Goal: Task Accomplishment & Management: Use online tool/utility

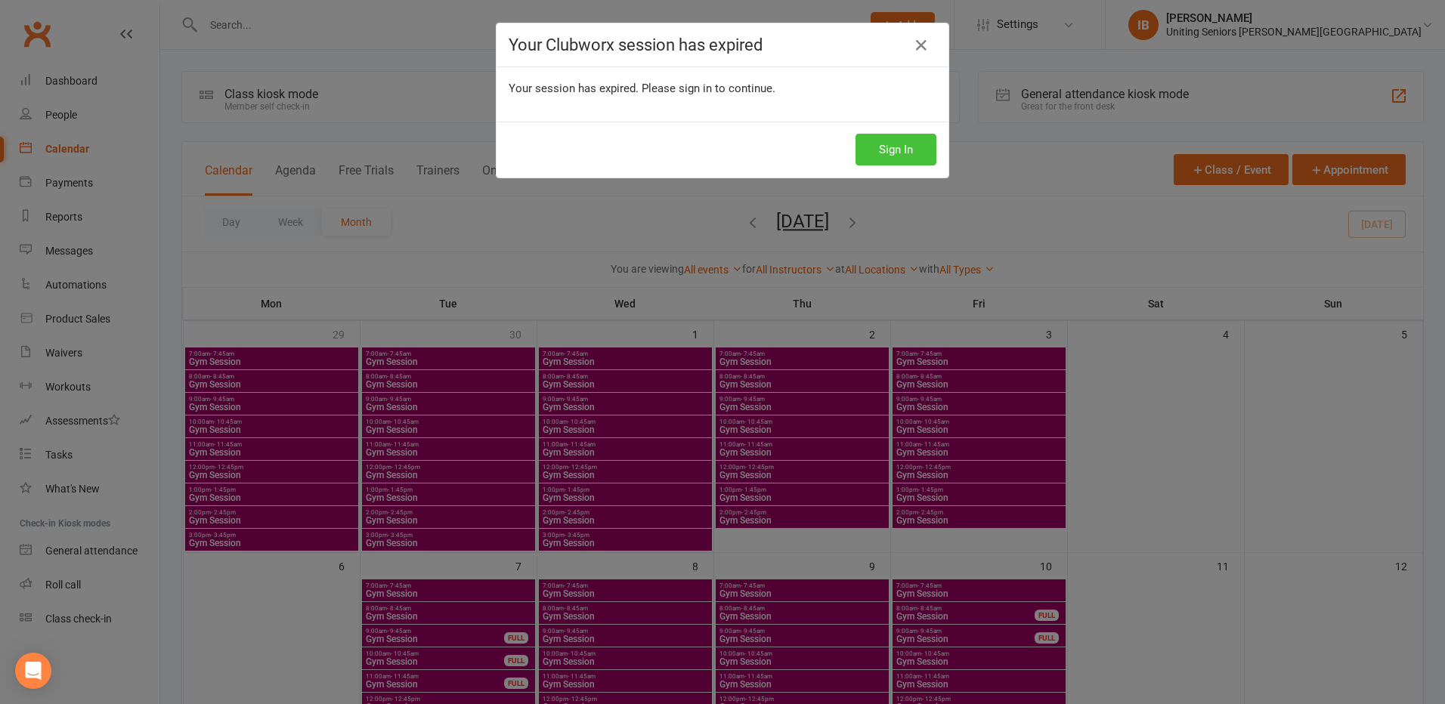
click at [876, 148] on button "Sign In" at bounding box center [895, 150] width 81 height 32
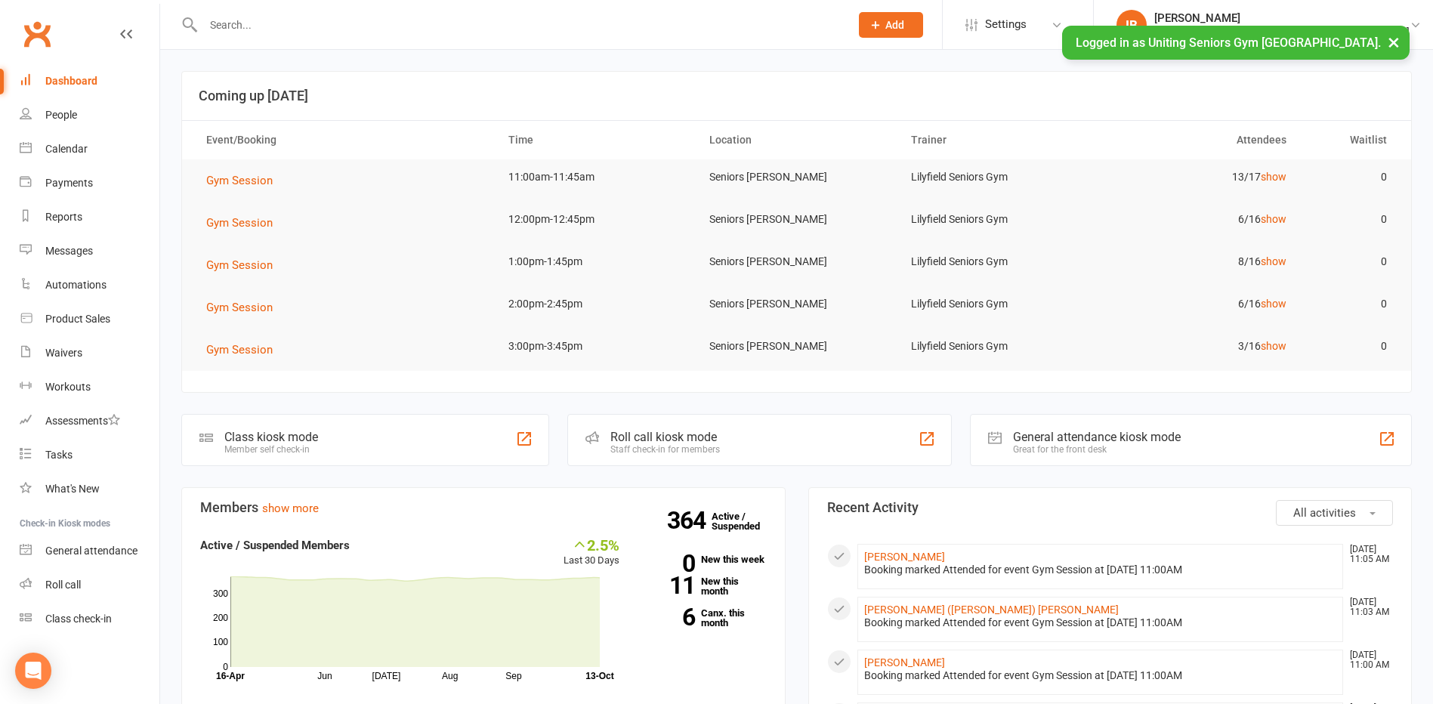
click at [274, 29] on input "text" at bounding box center [519, 24] width 641 height 21
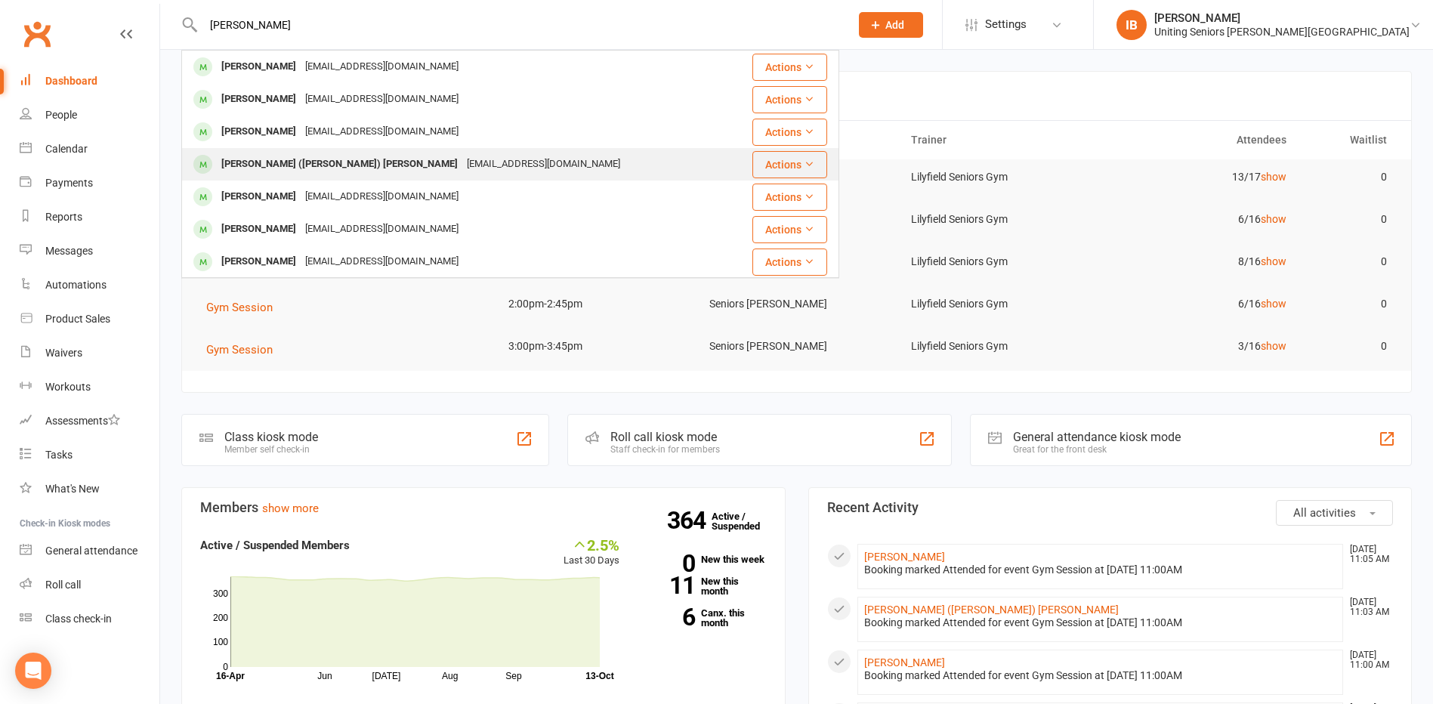
type input "[PERSON_NAME]"
click at [462, 159] on div "[EMAIL_ADDRESS][DOMAIN_NAME]" at bounding box center [543, 164] width 162 height 22
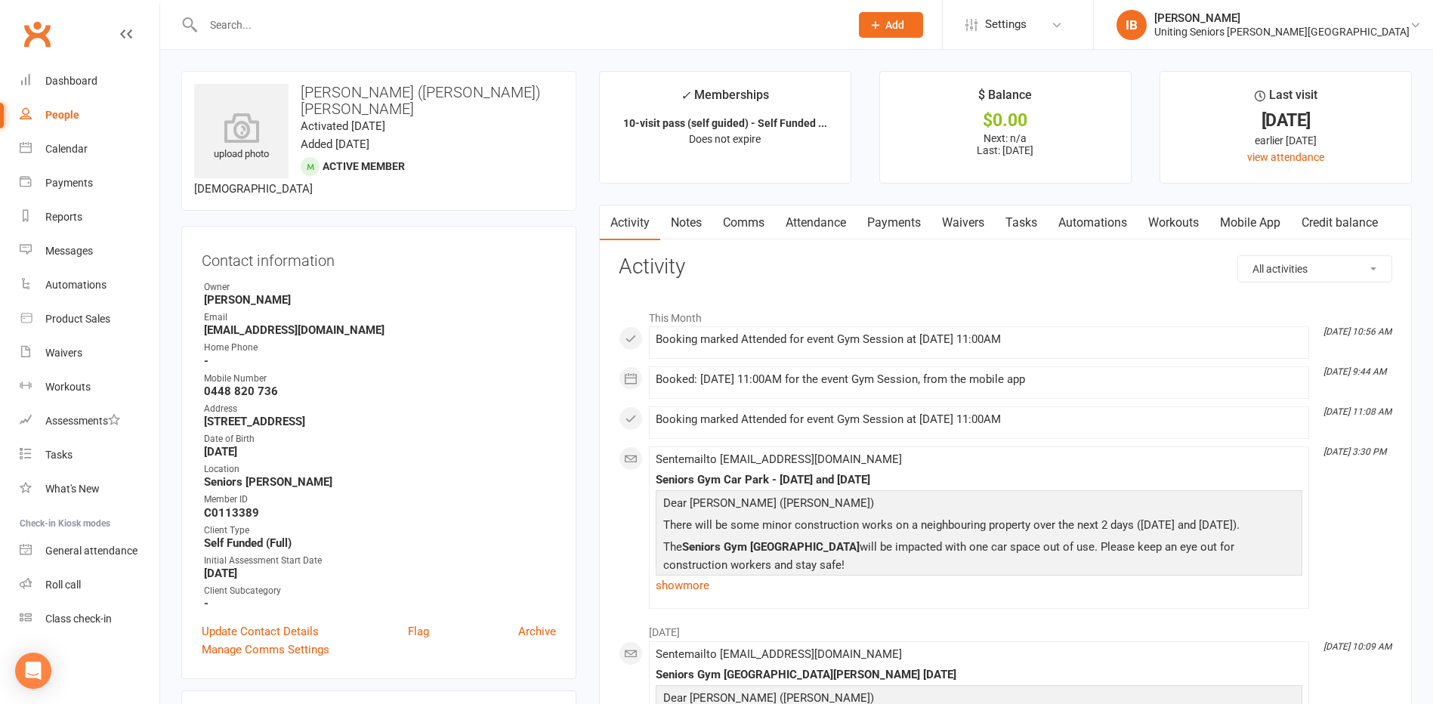
click at [886, 222] on link "Payments" at bounding box center [894, 223] width 75 height 35
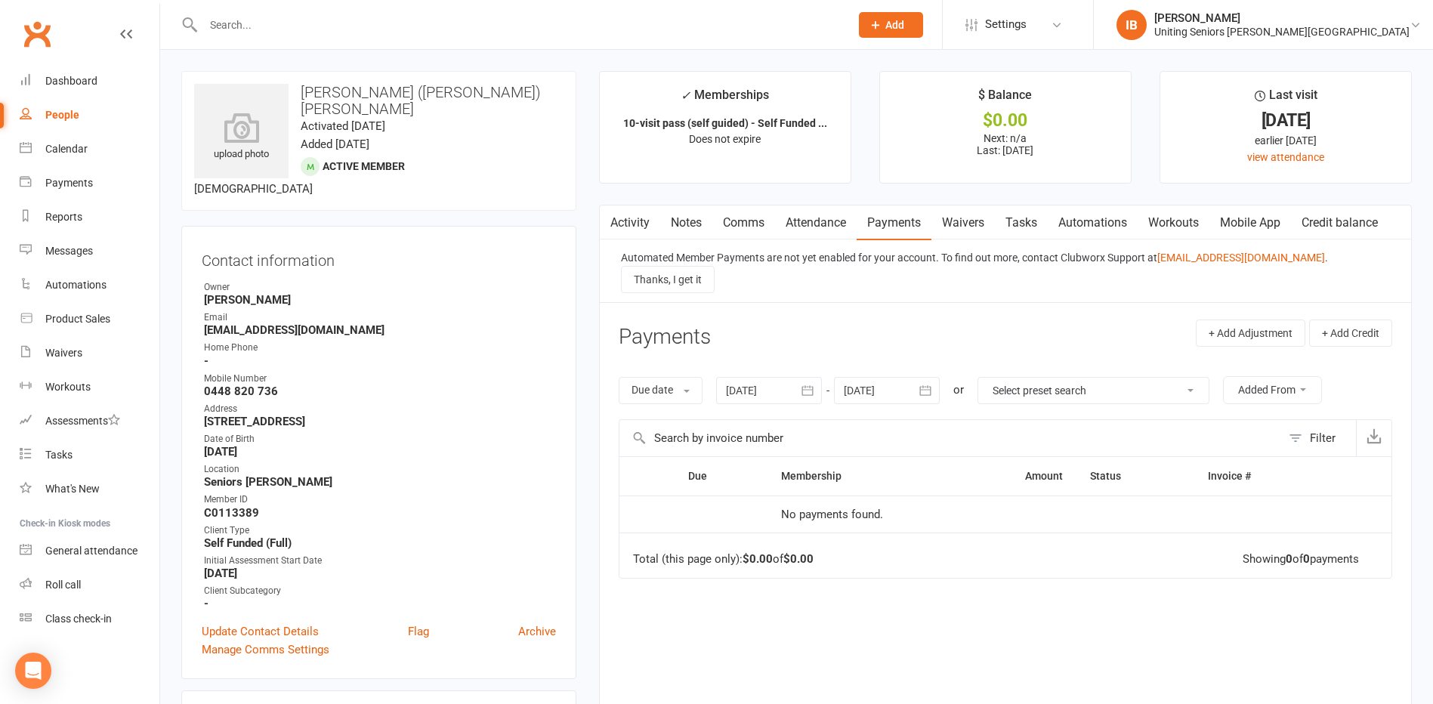
click at [813, 383] on icon "button" at bounding box center [807, 390] width 15 height 15
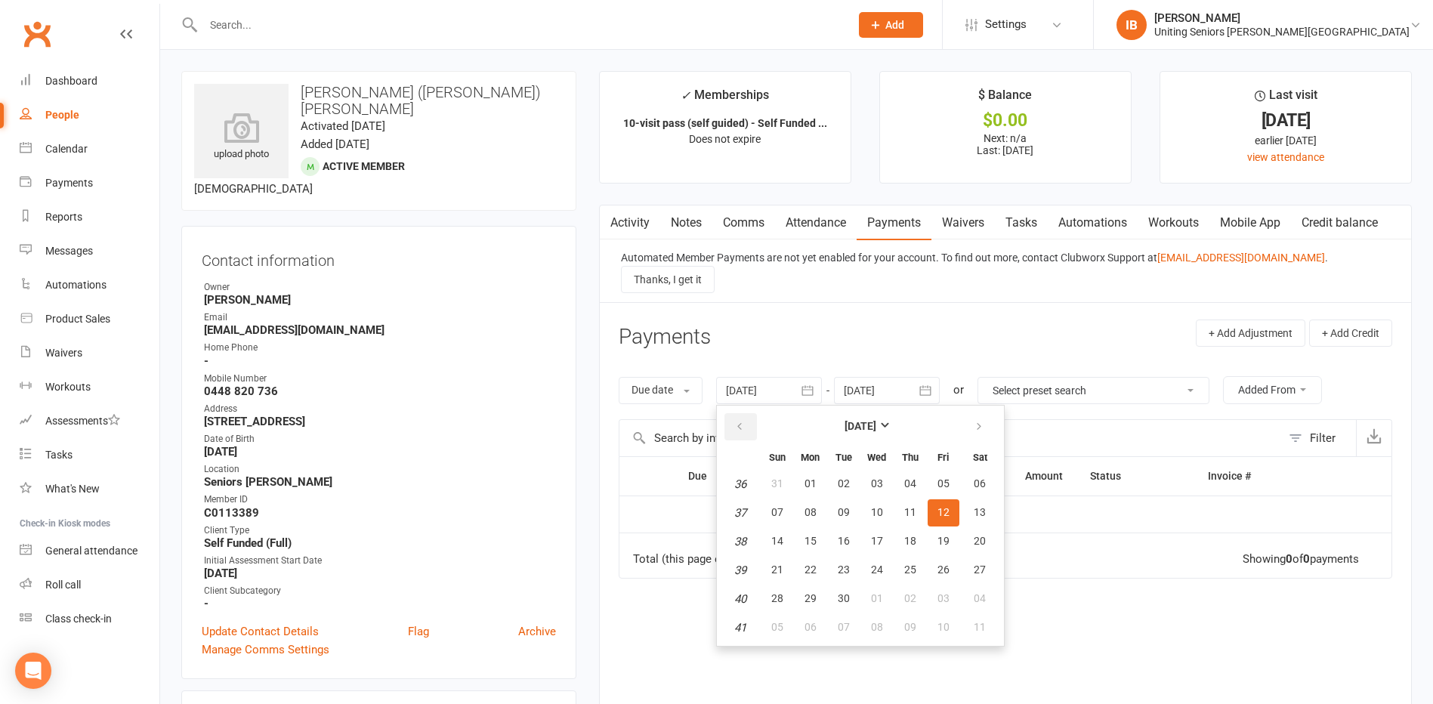
click at [742, 421] on icon "button" at bounding box center [739, 427] width 11 height 12
click at [1074, 613] on div "Due Contact Membership Amount Status History Invoice # No payments found. Total…" at bounding box center [1006, 614] width 774 height 317
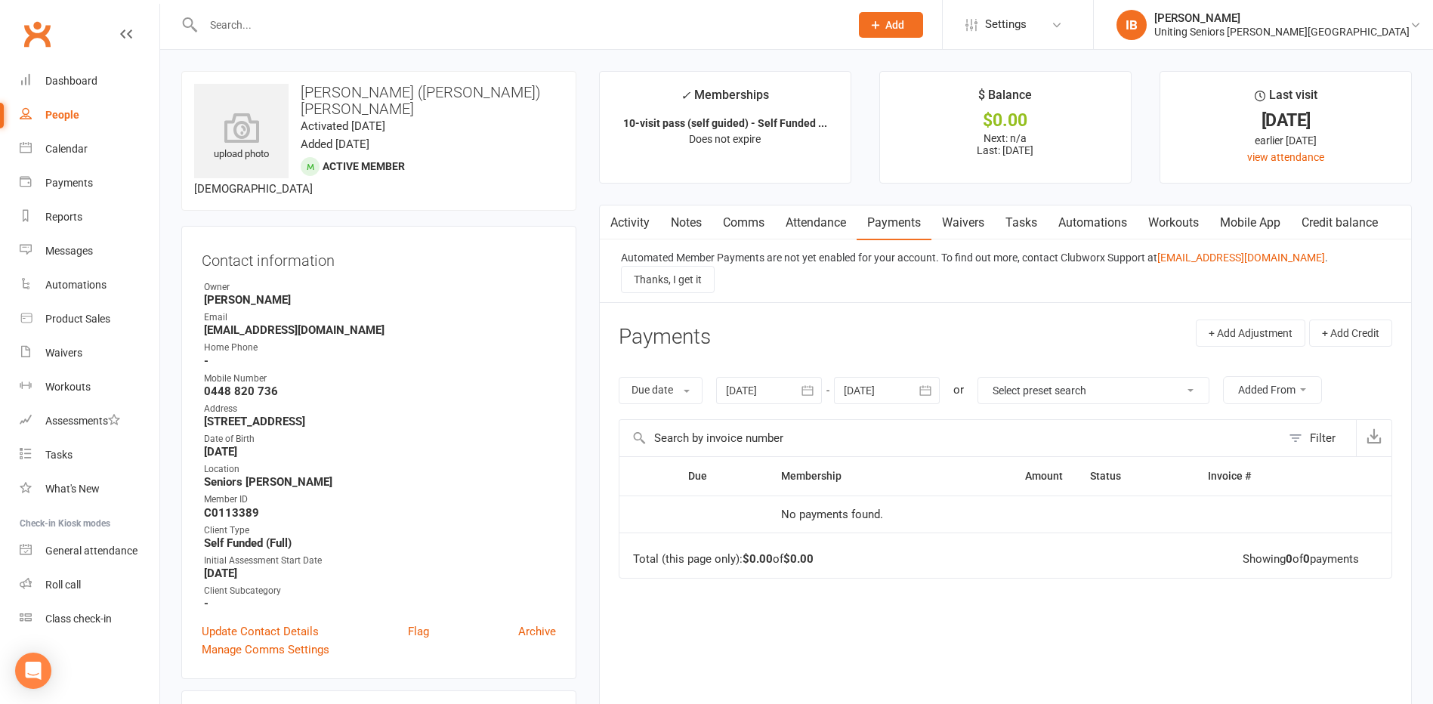
click at [1083, 566] on div "Due Contact Membership Amount Status History Invoice # No payments found. Total…" at bounding box center [1006, 614] width 774 height 317
click at [647, 224] on link "Activity" at bounding box center [630, 223] width 60 height 35
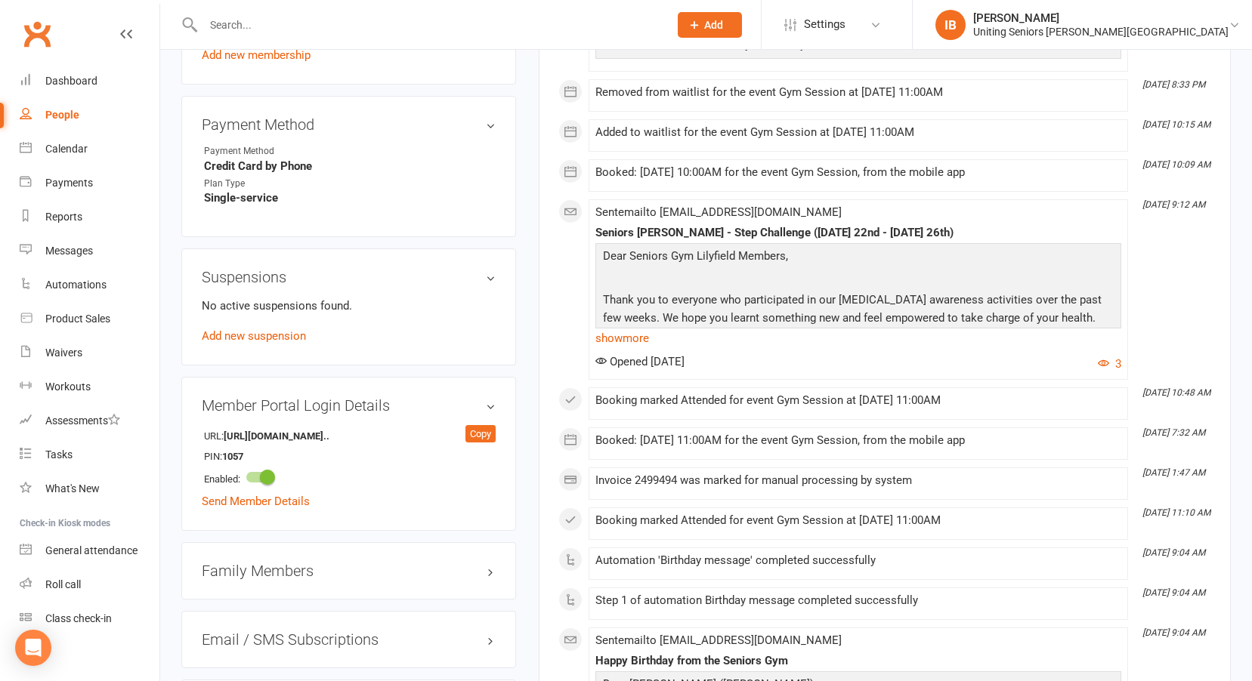
scroll to position [907, 0]
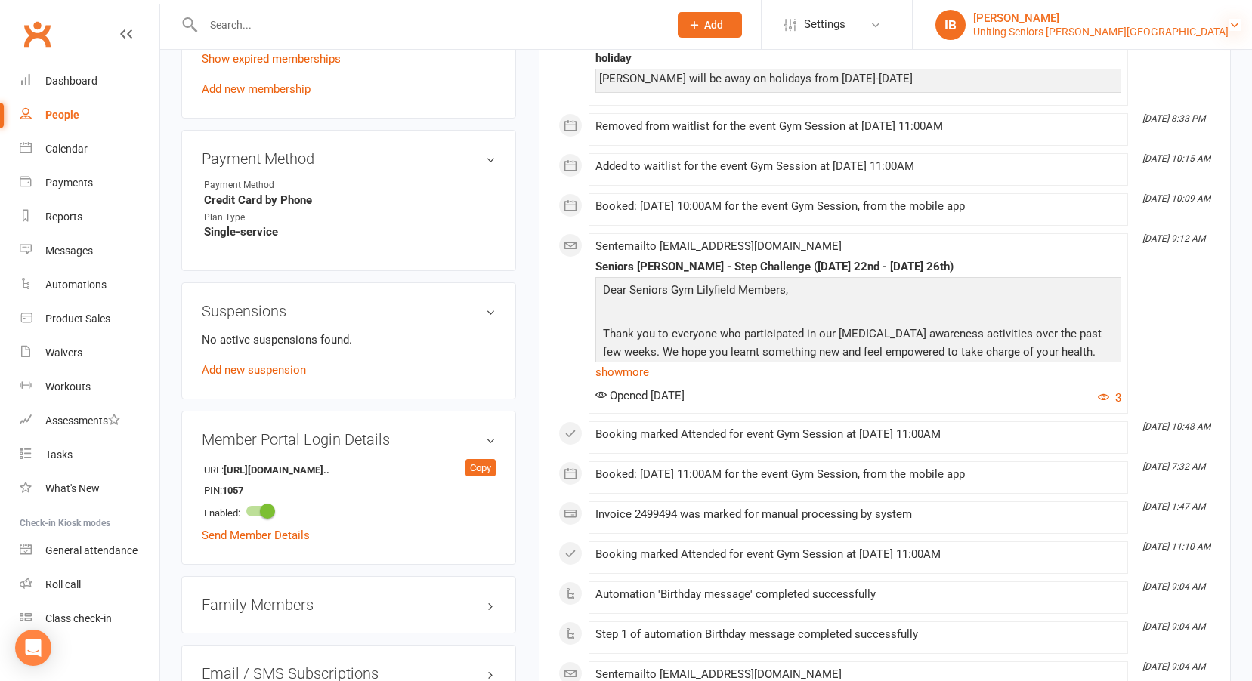
click at [1228, 26] on icon at bounding box center [1234, 25] width 12 height 12
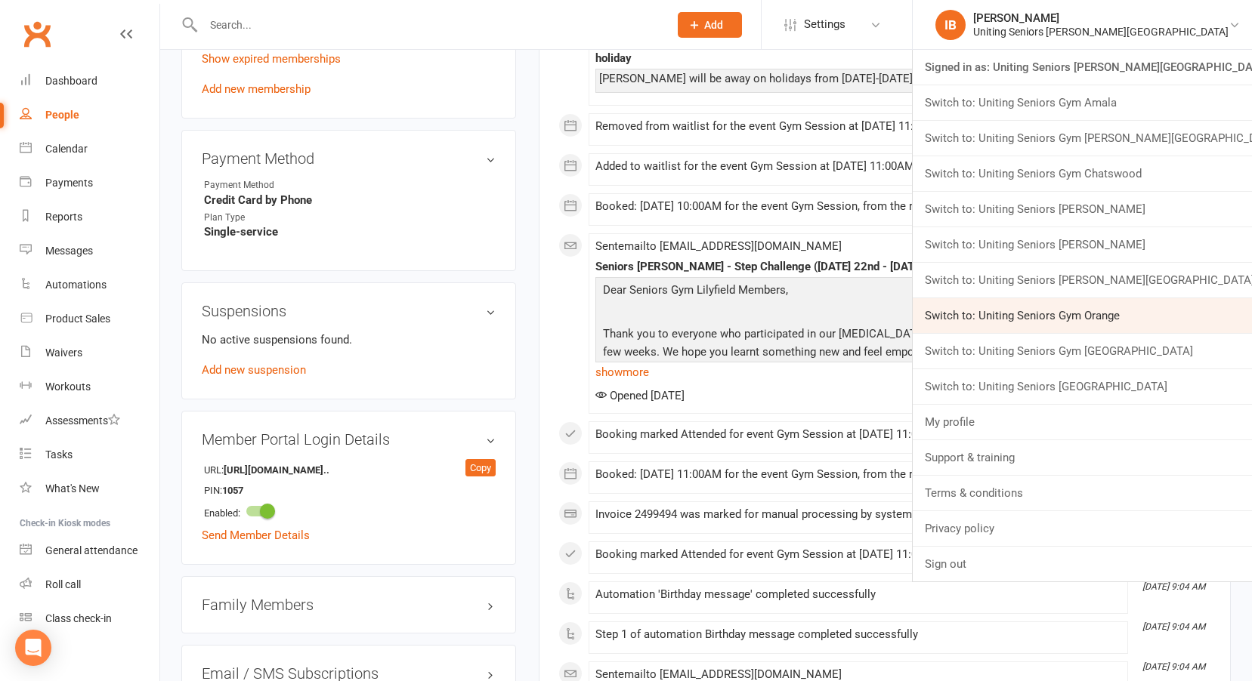
click at [1166, 317] on link "Switch to: Uniting Seniors Gym Orange" at bounding box center [1082, 315] width 339 height 35
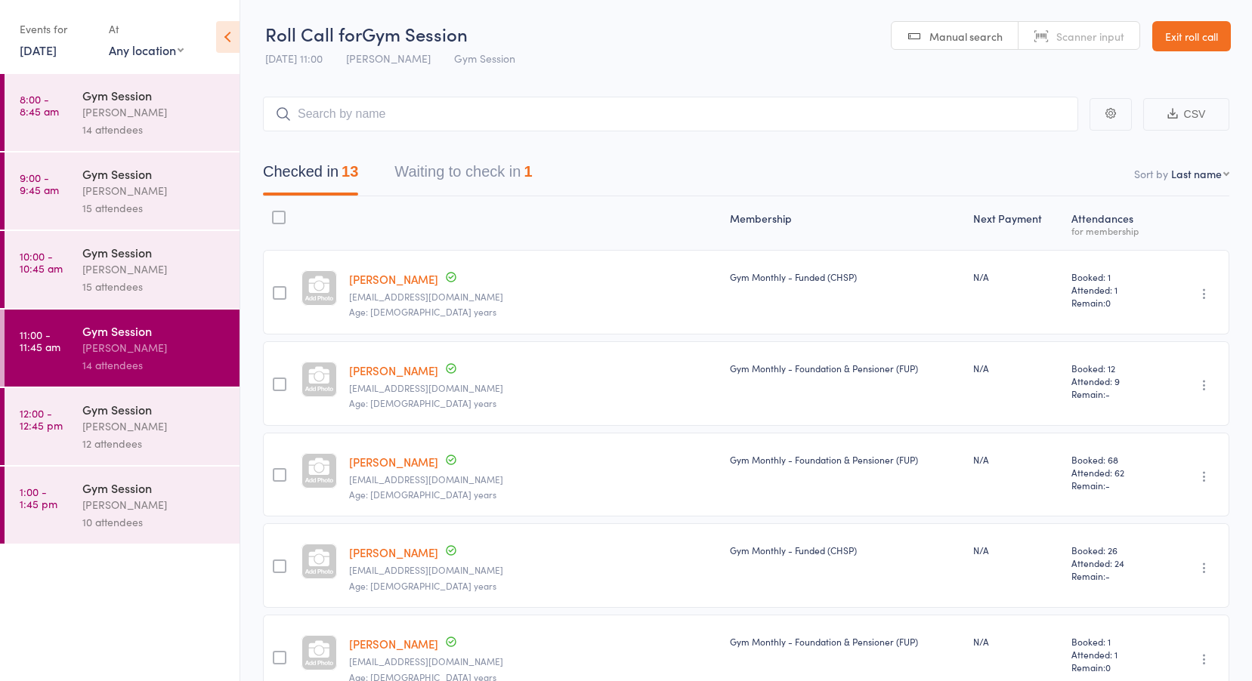
click at [57, 50] on link "13 Oct, 2025" at bounding box center [38, 50] width 37 height 17
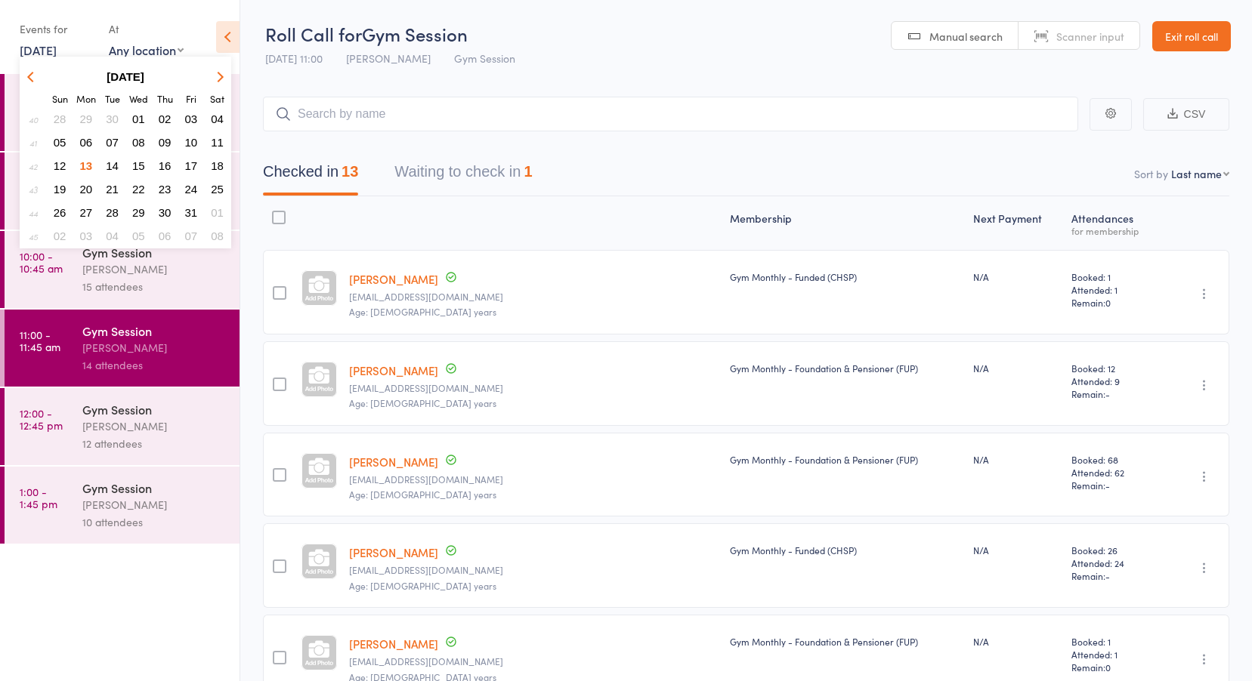
click at [172, 142] on button "09" at bounding box center [164, 142] width 23 height 20
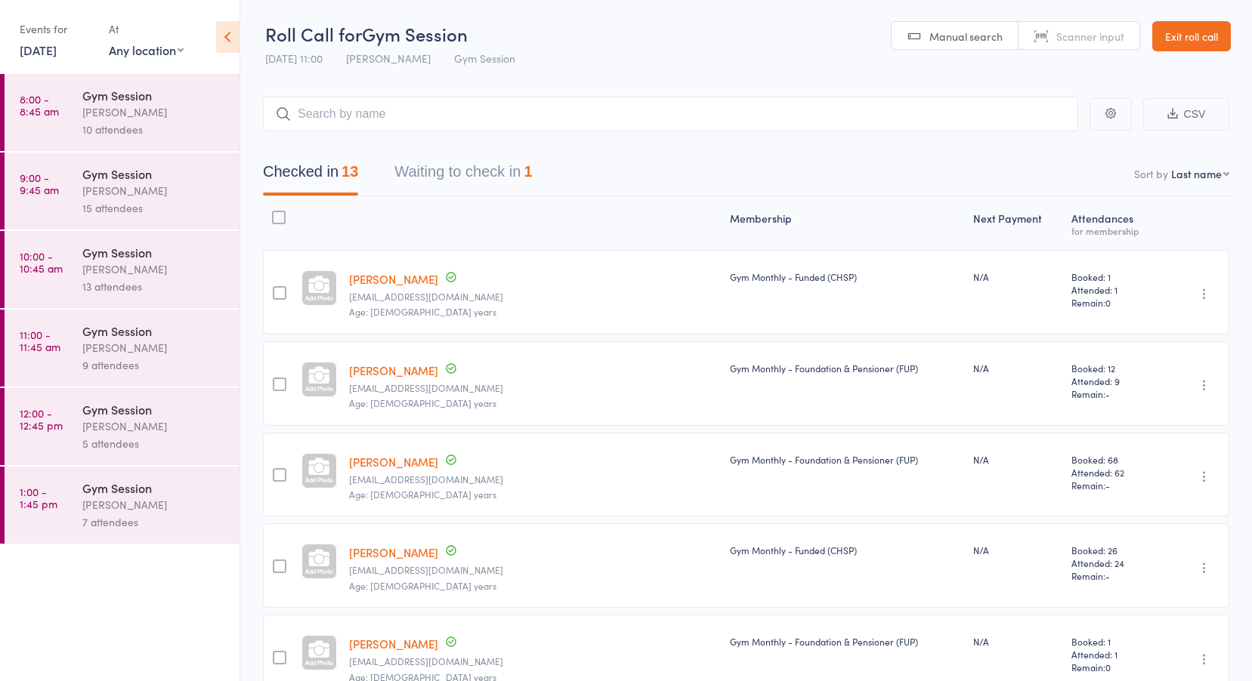
click at [71, 118] on link "8:00 - 8:45 am Gym Session Vanessa Gaynor 10 attendees" at bounding box center [122, 112] width 235 height 77
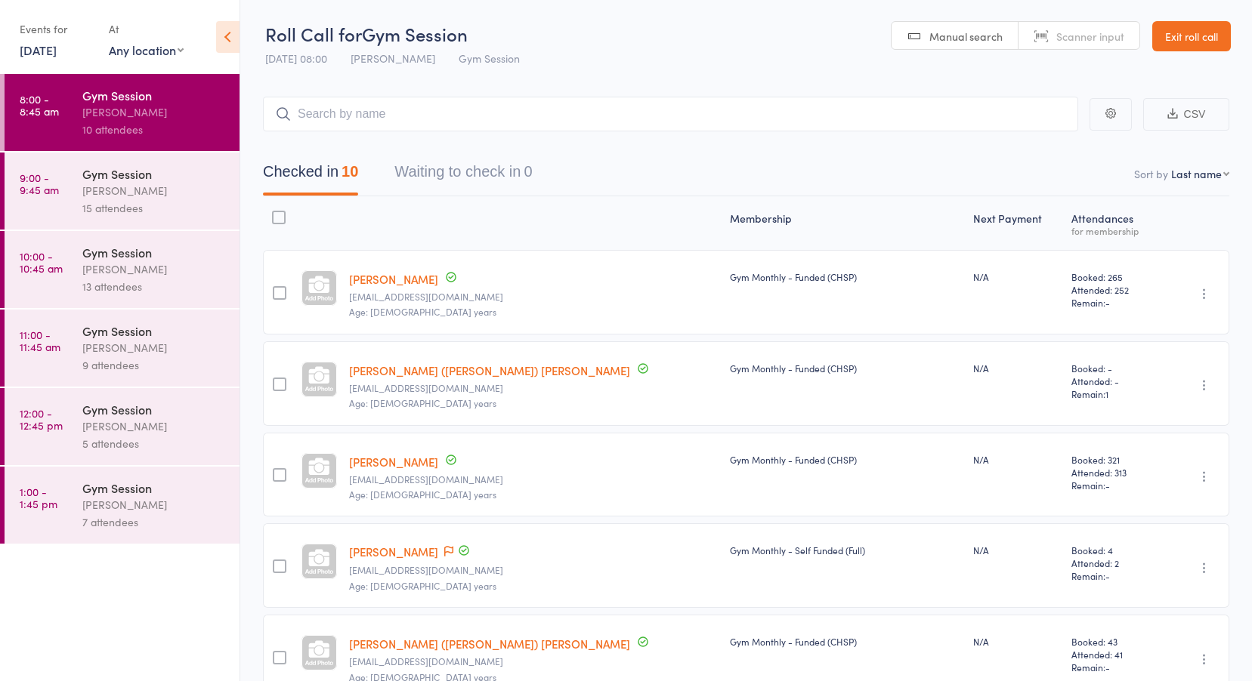
click at [36, 191] on time "9:00 - 9:45 am" at bounding box center [39, 184] width 39 height 24
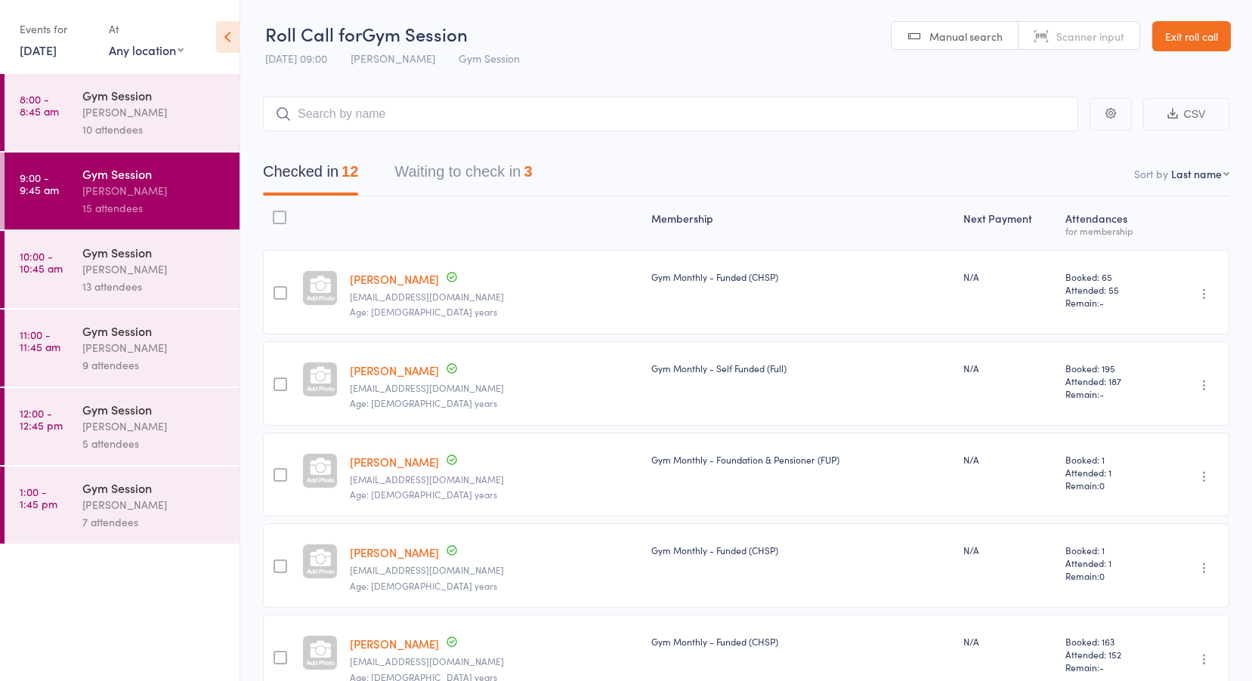
click at [471, 172] on button "Waiting to check in 3" at bounding box center [463, 176] width 138 height 40
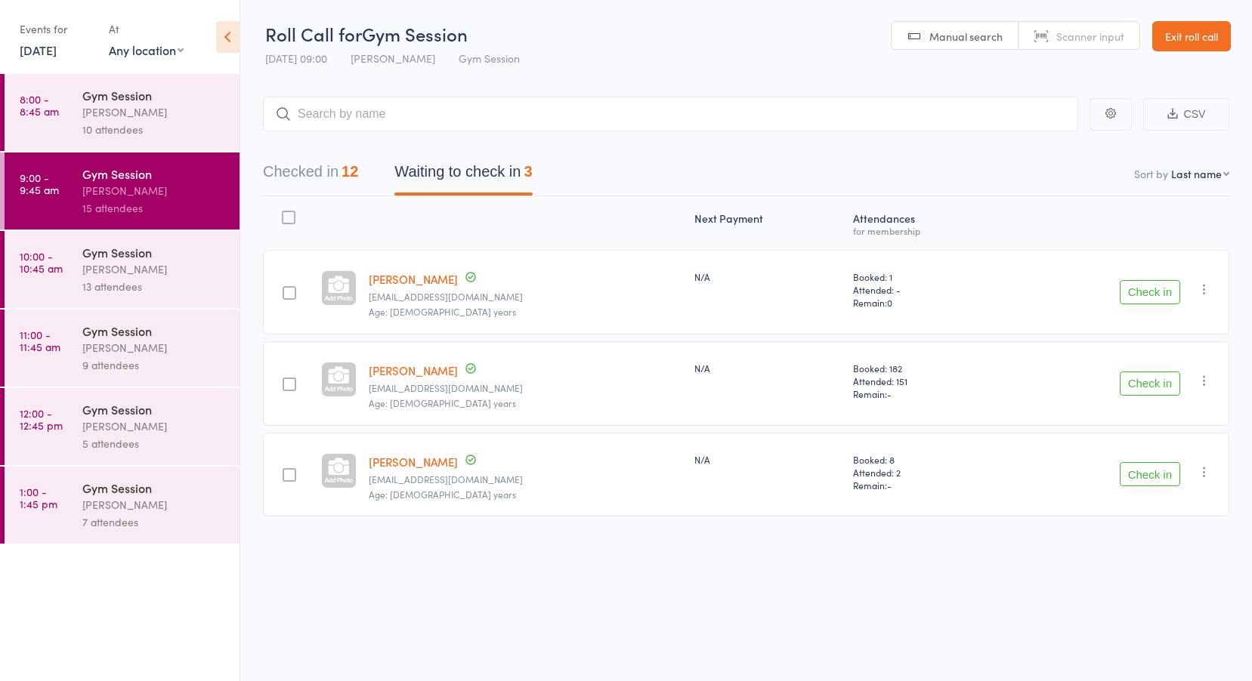
click at [39, 261] on time "10:00 - 10:45 am" at bounding box center [41, 262] width 43 height 24
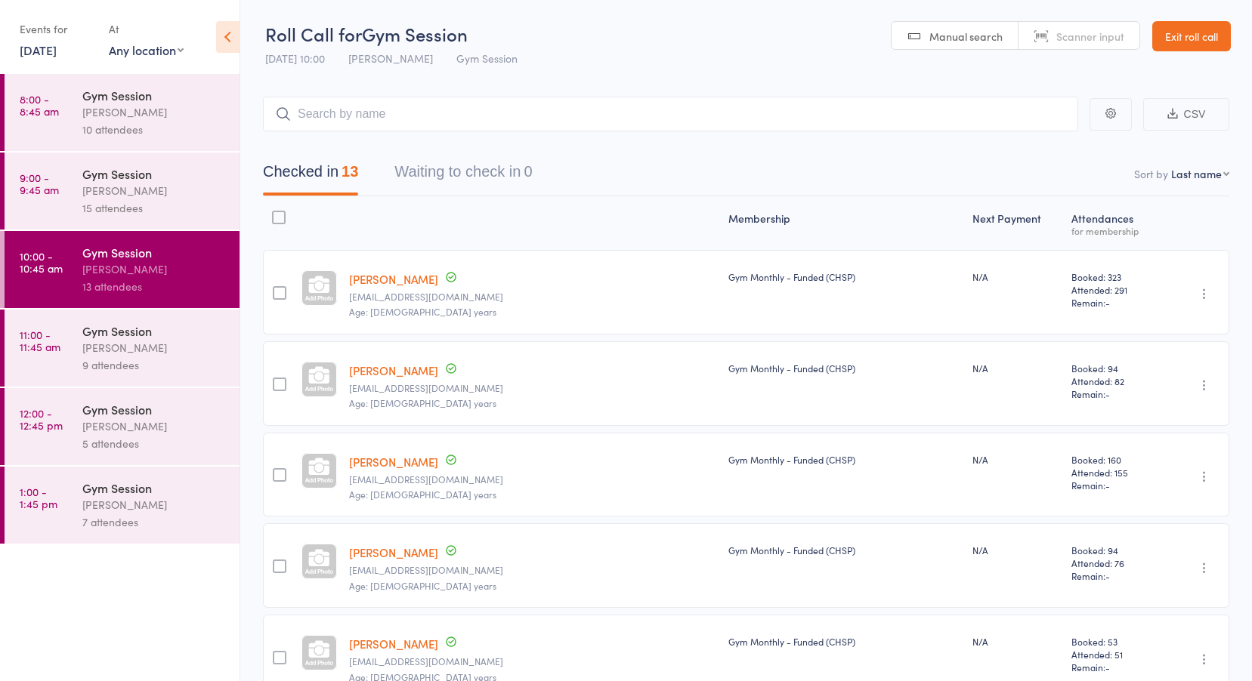
click at [48, 353] on time "11:00 - 11:45 am" at bounding box center [40, 341] width 41 height 24
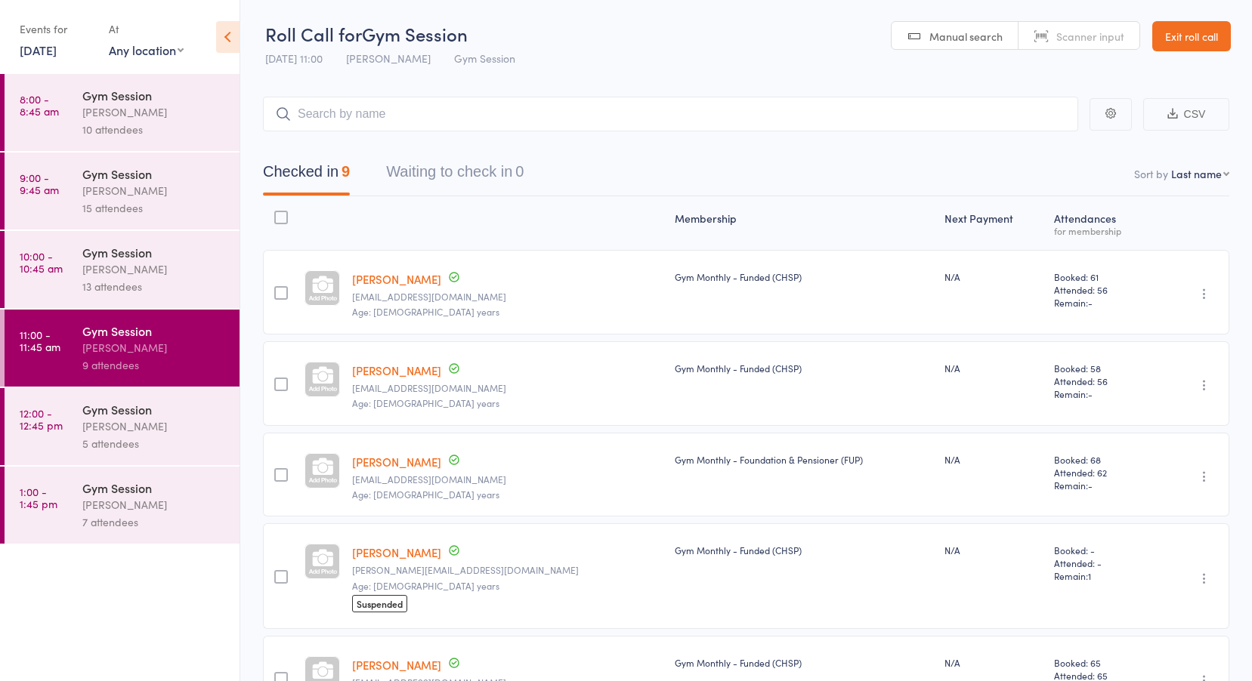
click at [46, 443] on link "12:00 - 12:45 pm Gym Session Vanessa Gaynor 5 attendees" at bounding box center [122, 426] width 235 height 77
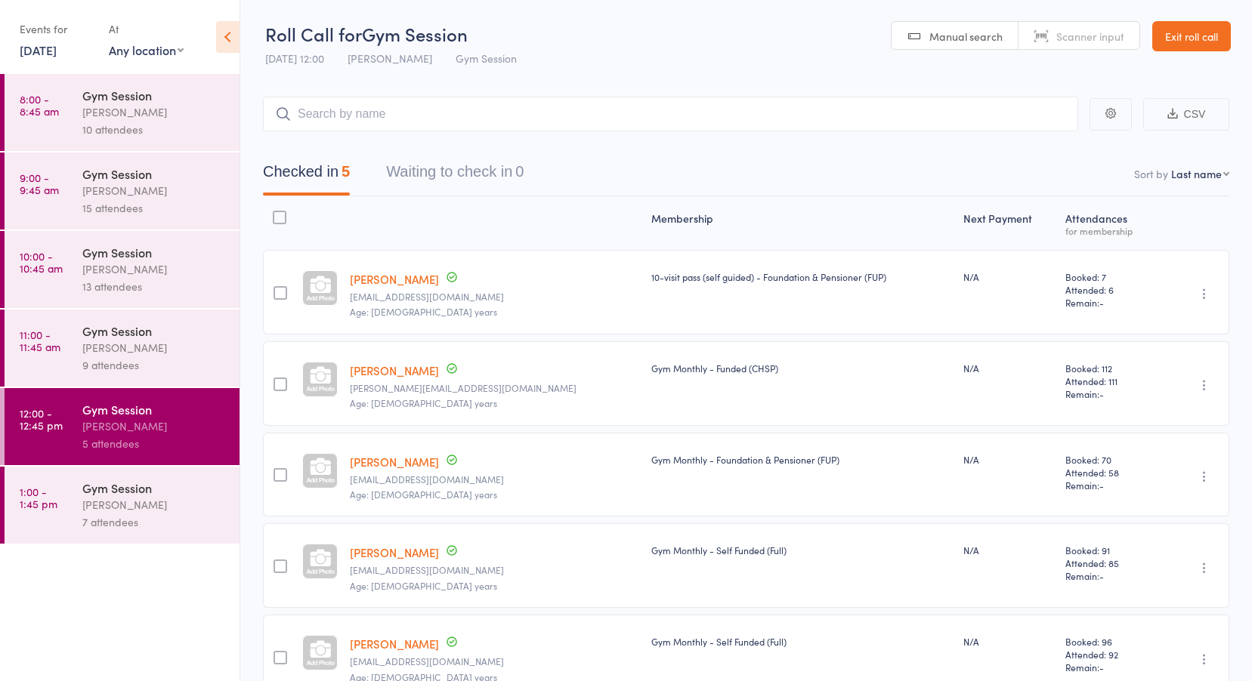
click at [46, 485] on link "1:00 - 1:45 pm Gym Session Vanessa Gaynor 7 attendees" at bounding box center [122, 505] width 235 height 77
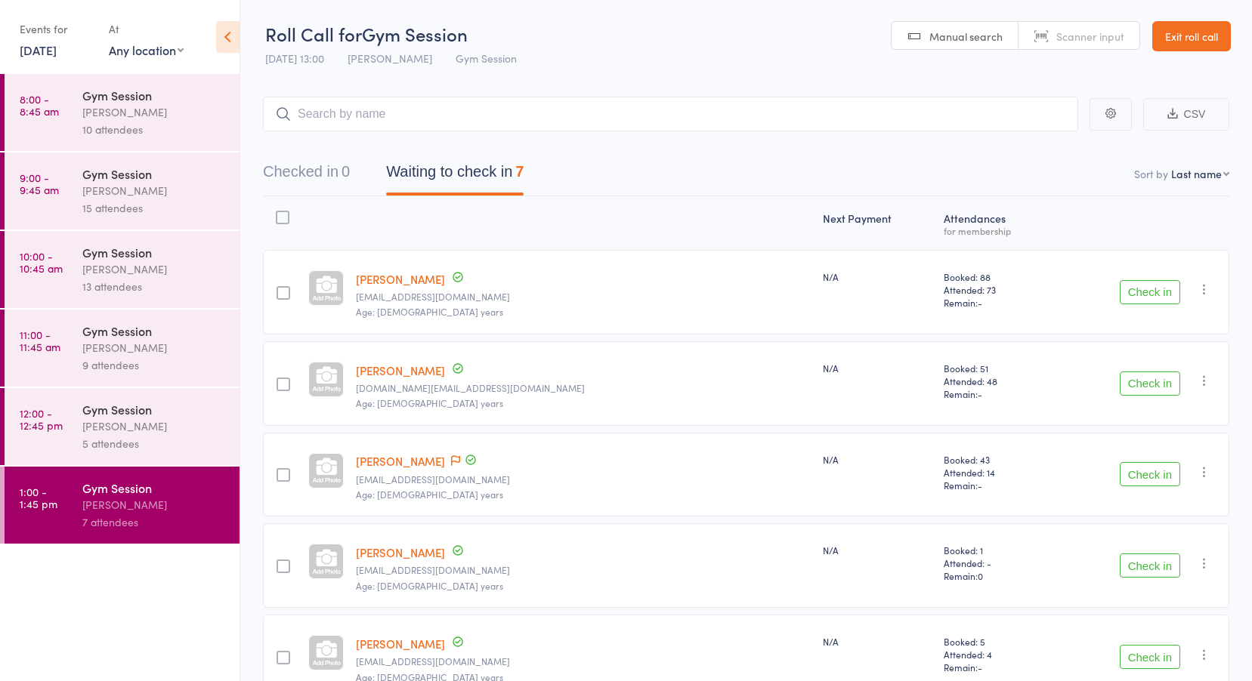
click at [57, 42] on link "9 Oct, 2025" at bounding box center [38, 50] width 37 height 17
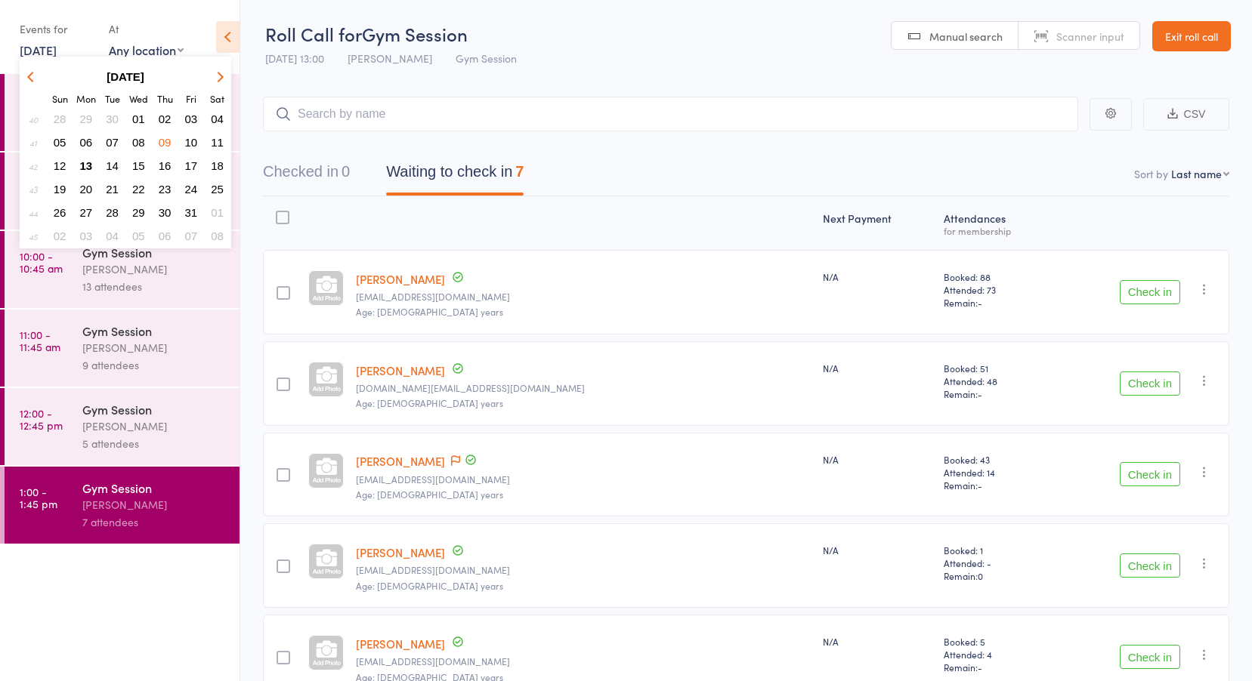
click at [190, 145] on span "10" at bounding box center [191, 142] width 13 height 13
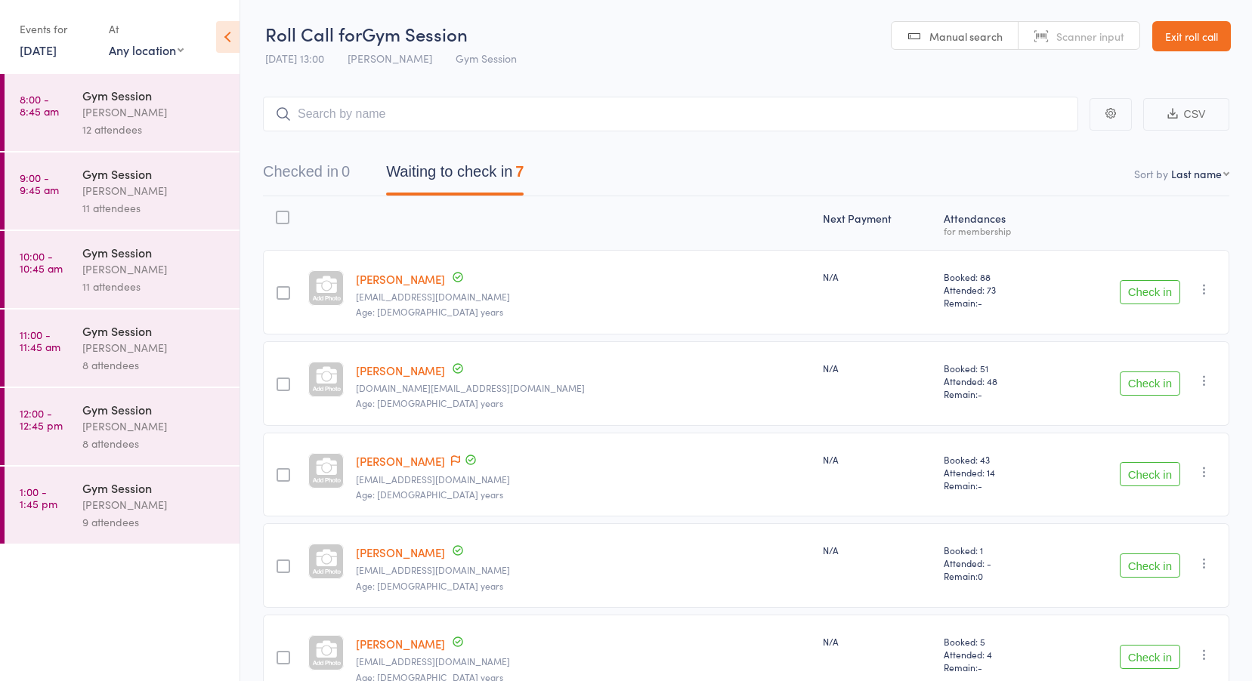
click at [72, 107] on link "8:00 - 8:45 am Gym Session Vanessa Gaynor 12 attendees" at bounding box center [122, 112] width 235 height 77
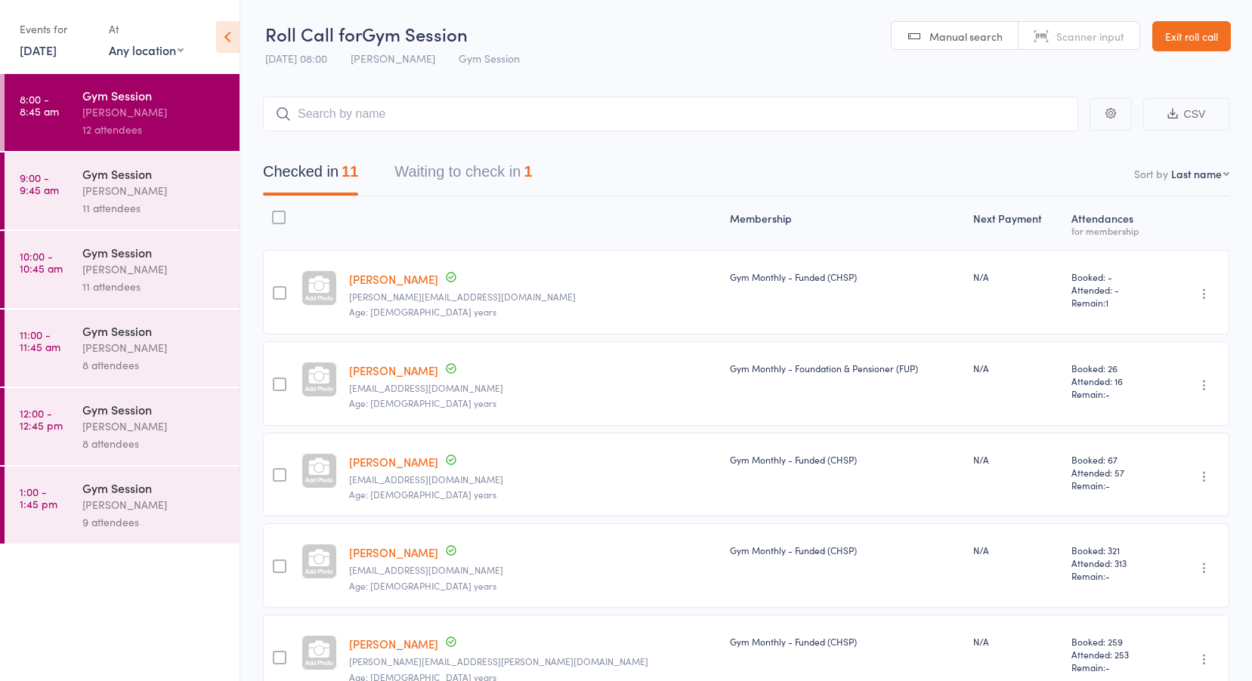
click at [60, 178] on link "9:00 - 9:45 am Gym Session Vanessa Gaynor 11 attendees" at bounding box center [122, 191] width 235 height 77
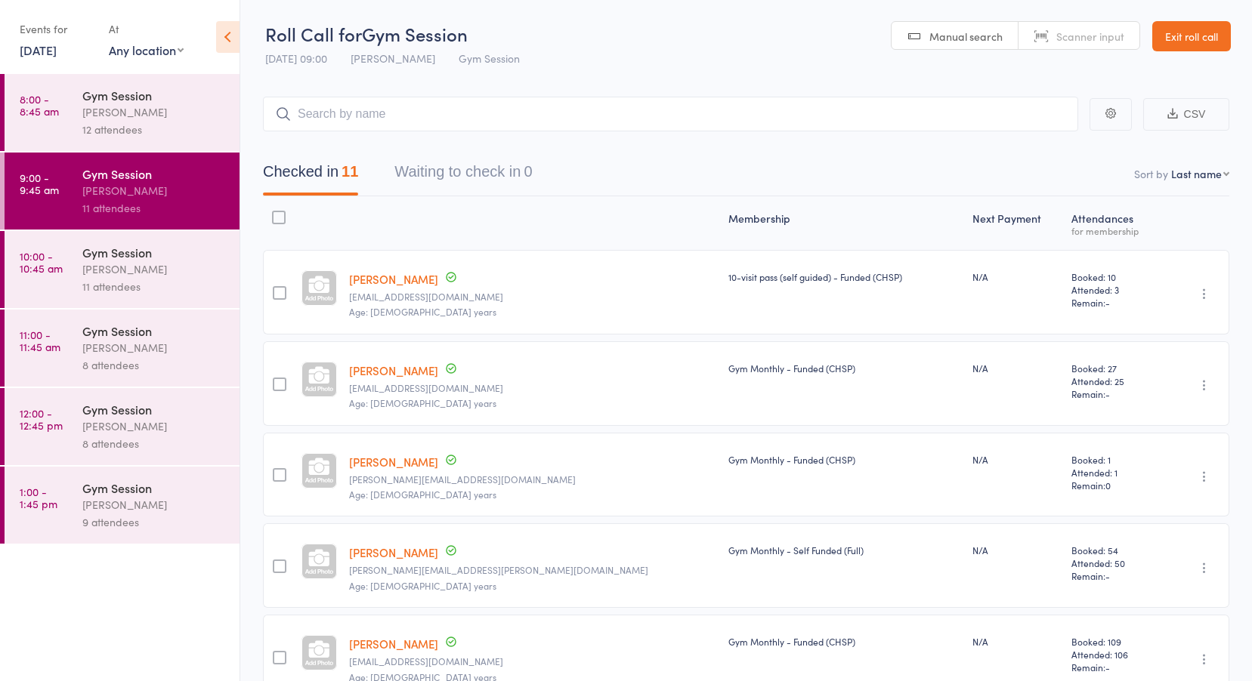
click at [54, 243] on link "10:00 - 10:45 am Gym Session Vanessa Gaynor 11 attendees" at bounding box center [122, 269] width 235 height 77
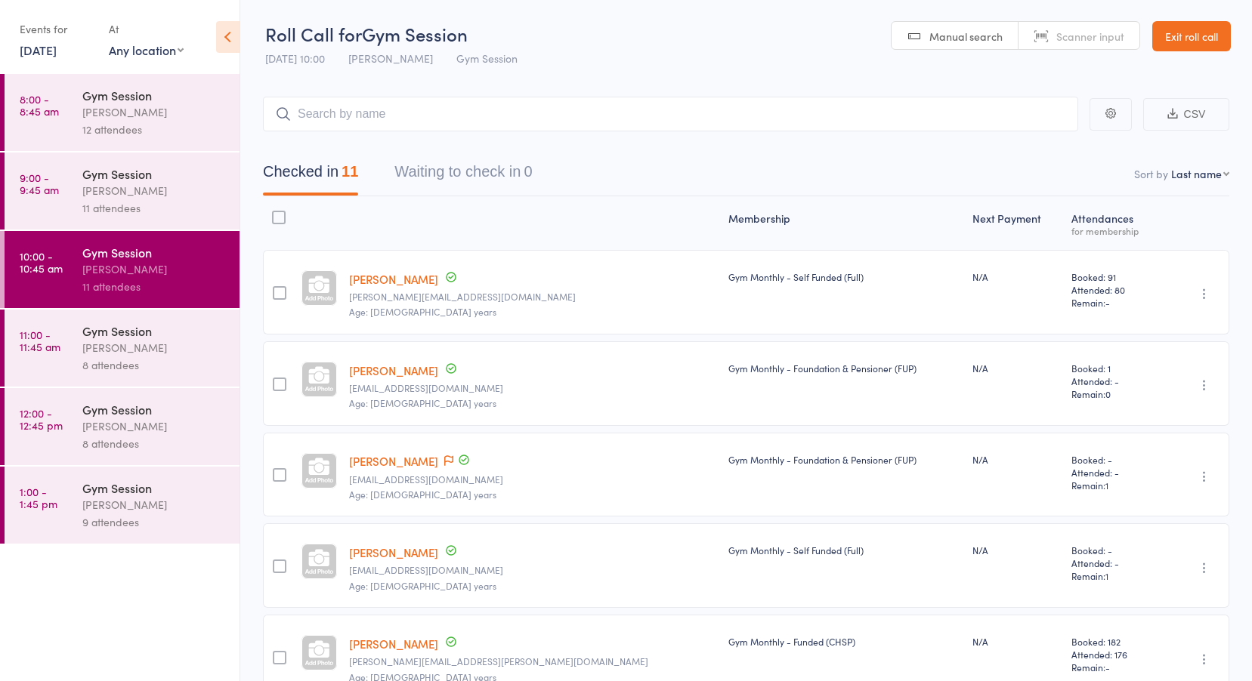
click at [46, 354] on link "11:00 - 11:45 am Gym Session Vanessa Gaynor 8 attendees" at bounding box center [122, 348] width 235 height 77
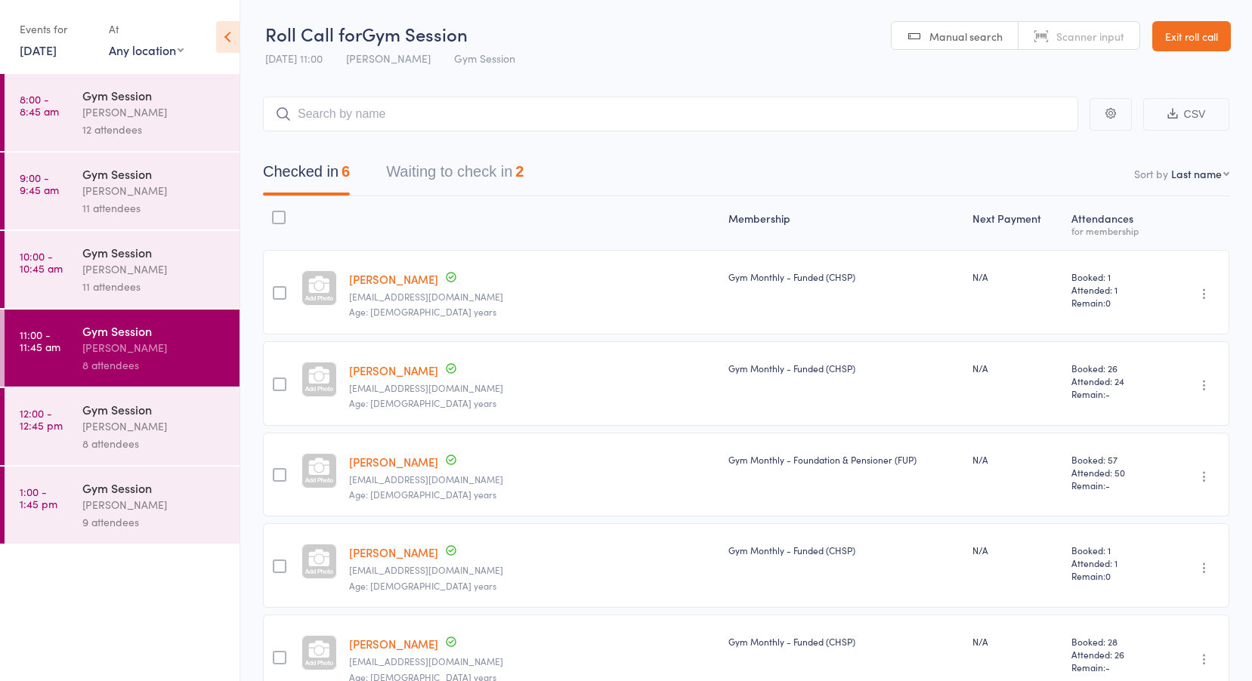
drag, startPoint x: 427, startPoint y: 174, endPoint x: 435, endPoint y: 175, distance: 8.3
click at [428, 174] on button "Waiting to check in 2" at bounding box center [455, 176] width 138 height 40
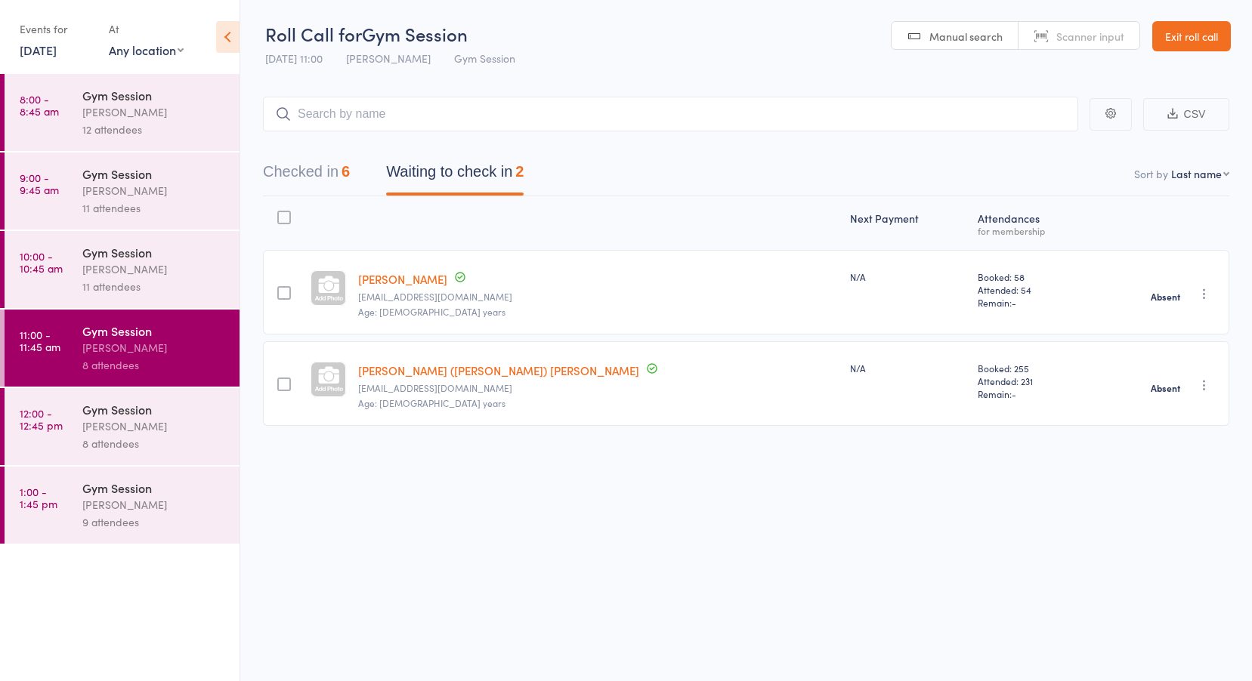
click at [58, 419] on time "12:00 - 12:45 pm" at bounding box center [41, 419] width 43 height 24
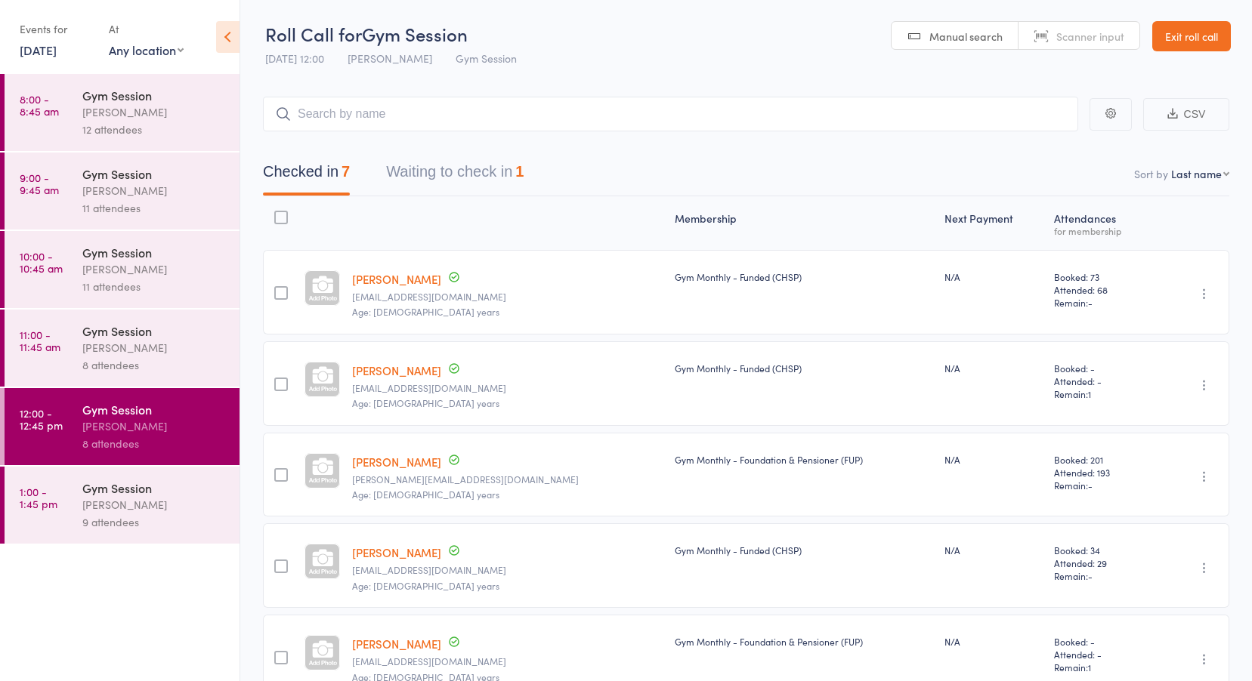
click at [437, 172] on button "Waiting to check in 1" at bounding box center [455, 176] width 138 height 40
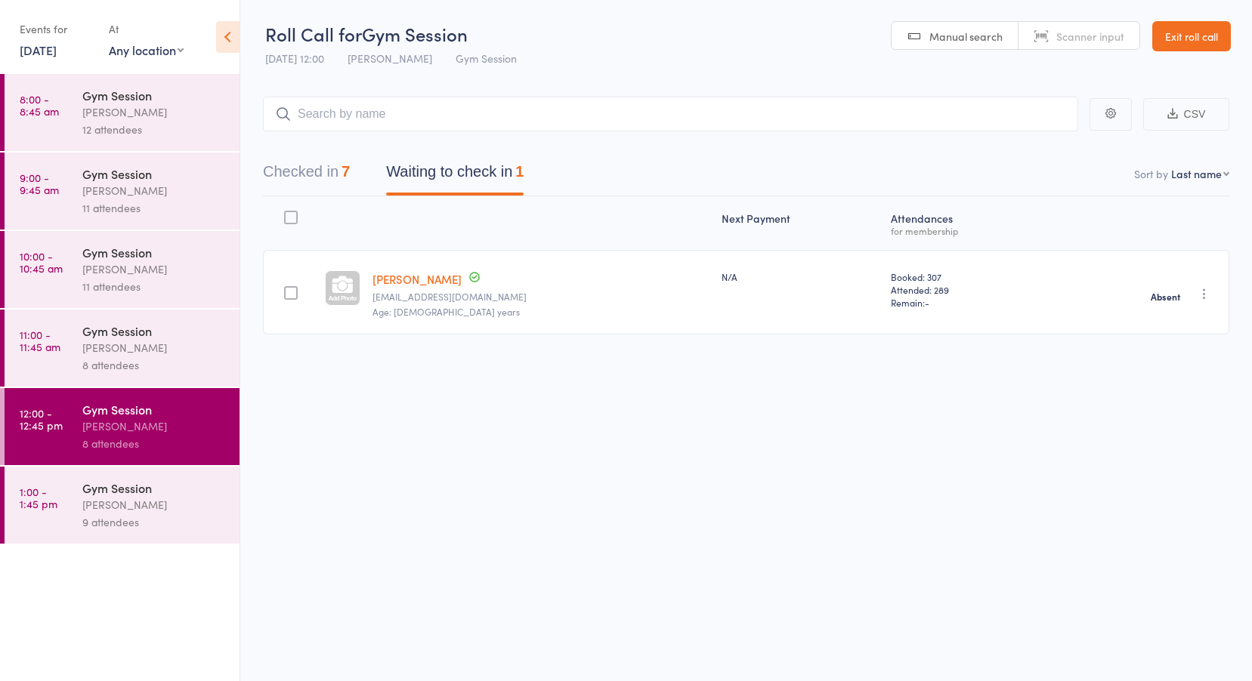
click at [37, 486] on time "1:00 - 1:45 pm" at bounding box center [39, 498] width 38 height 24
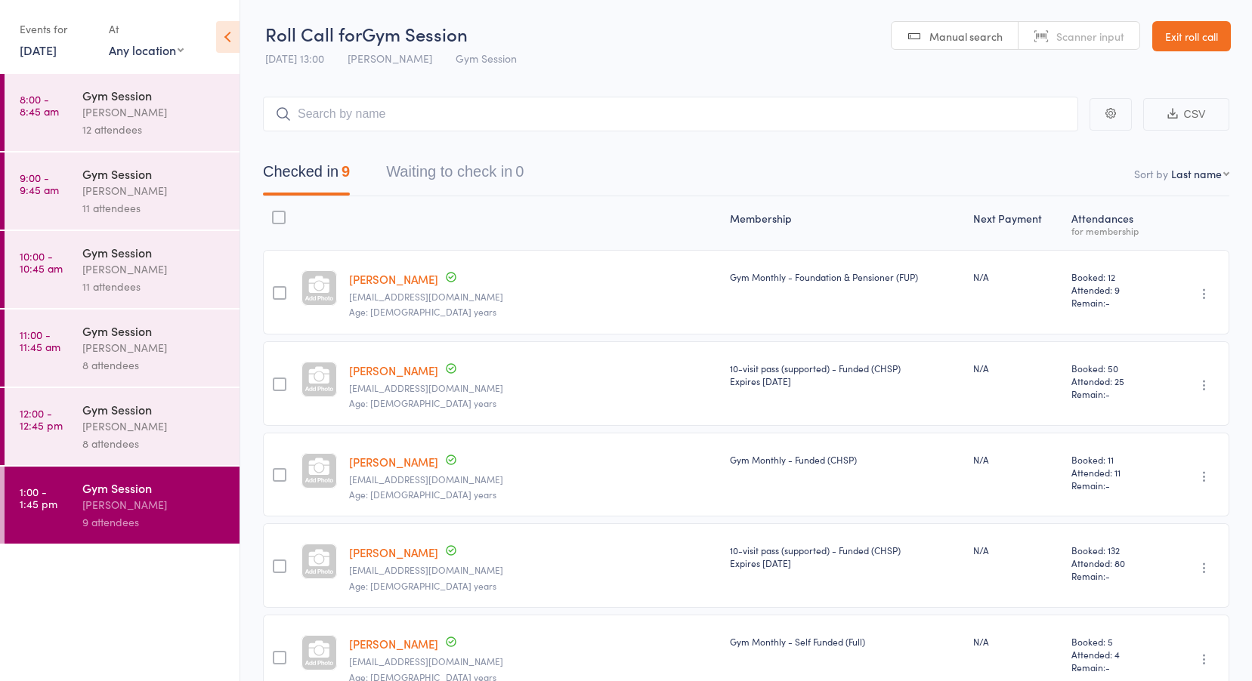
click at [53, 95] on time "8:00 - 8:45 am" at bounding box center [39, 105] width 39 height 24
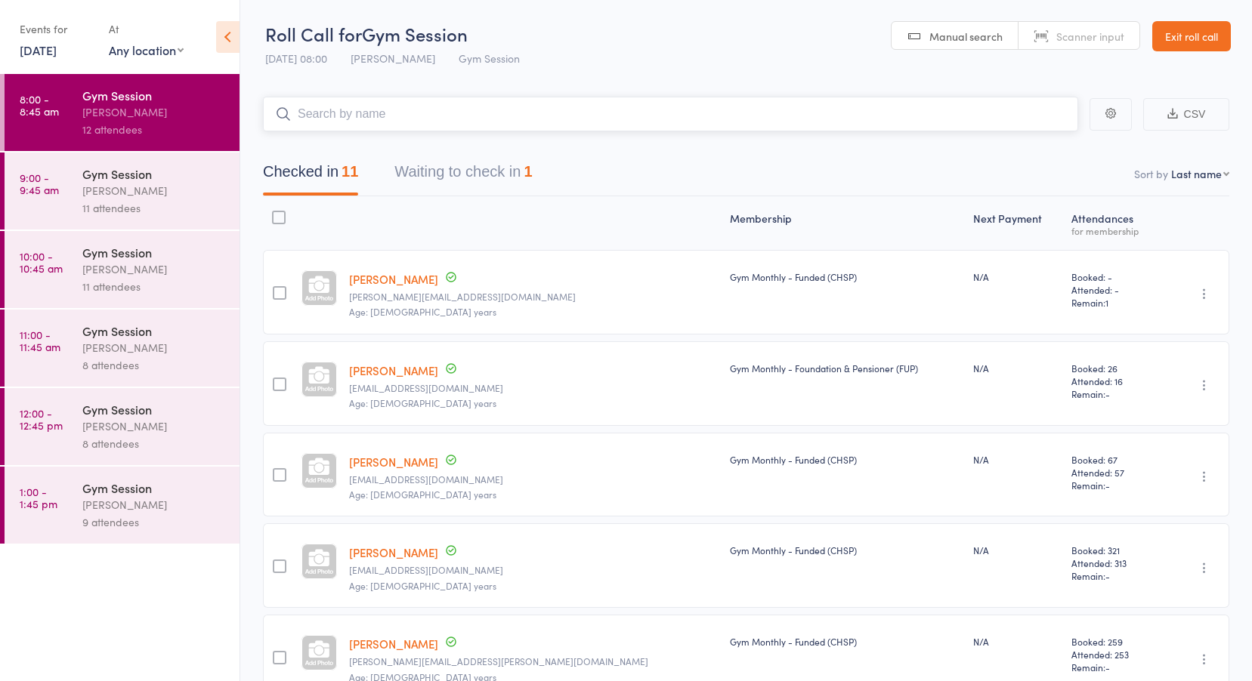
click at [434, 172] on button "Waiting to check in 1" at bounding box center [463, 176] width 138 height 40
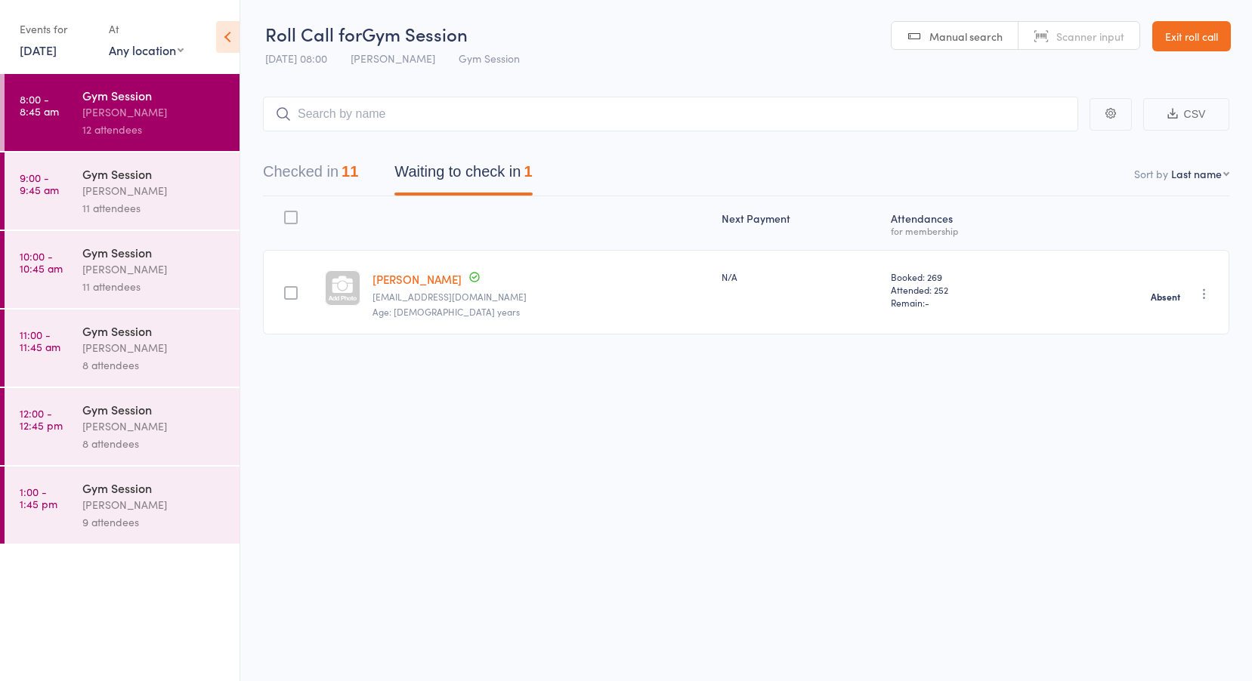
click at [57, 54] on link "10 Oct, 2025" at bounding box center [38, 50] width 37 height 17
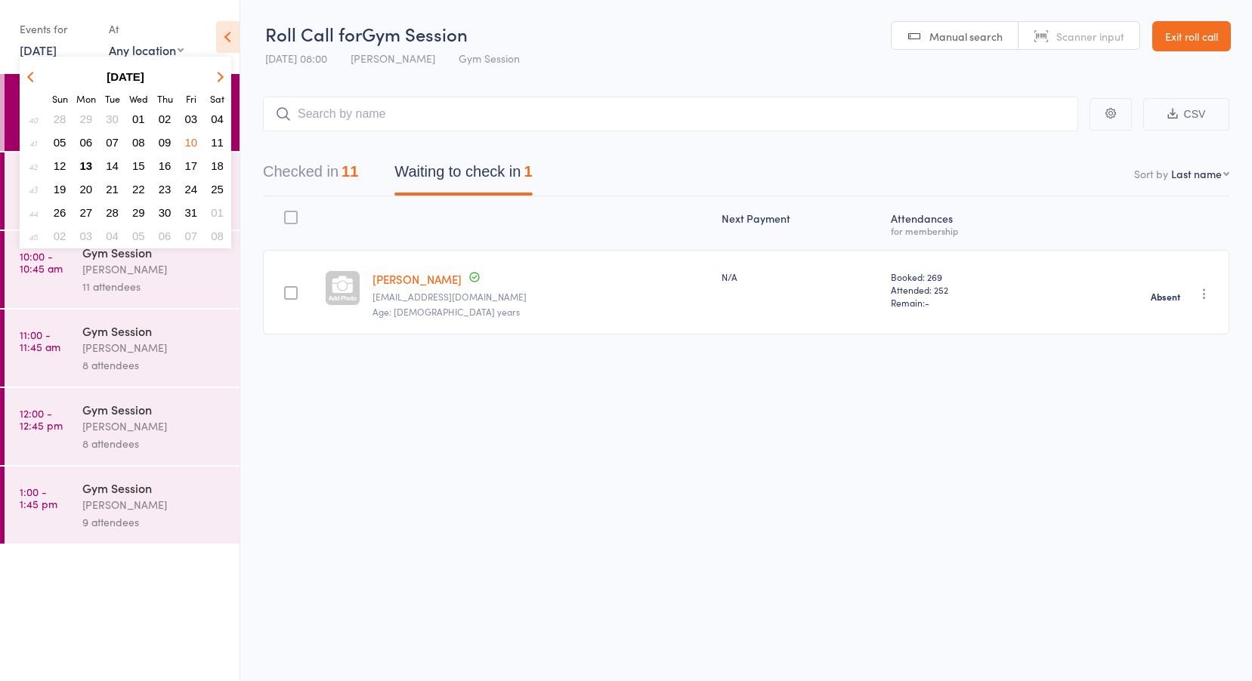
click at [165, 144] on span "09" at bounding box center [165, 142] width 13 height 13
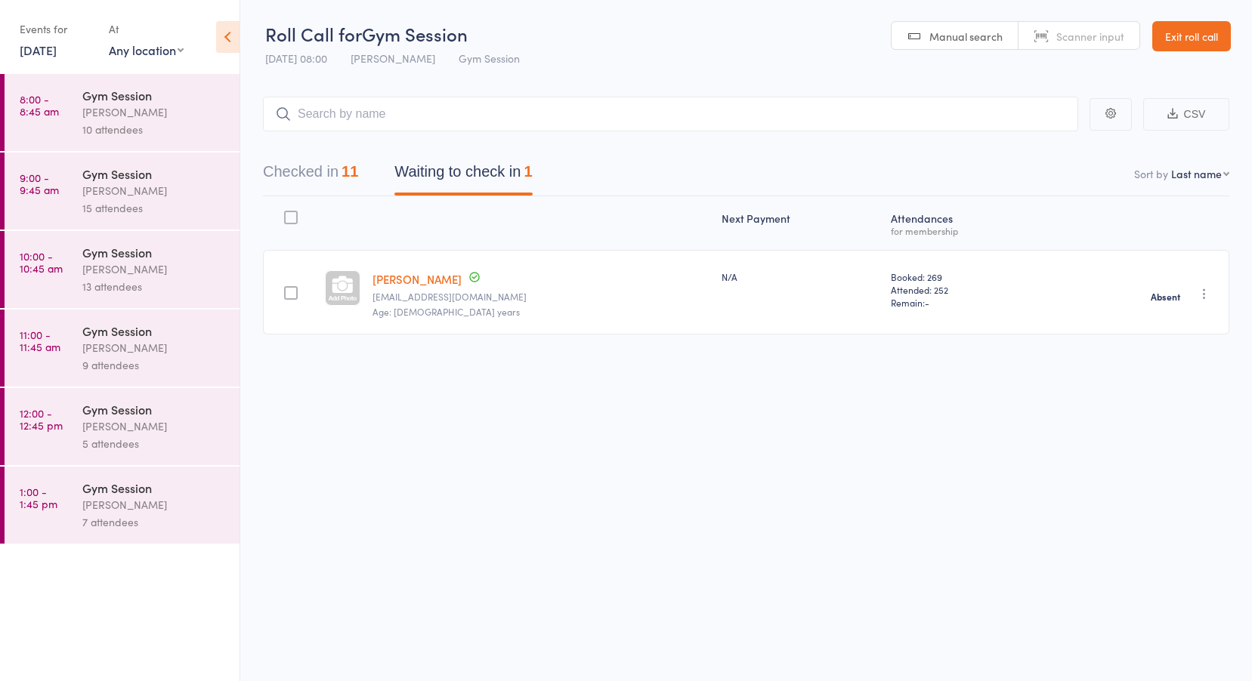
click at [107, 110] on div "Vanessa Gaynor" at bounding box center [154, 112] width 144 height 17
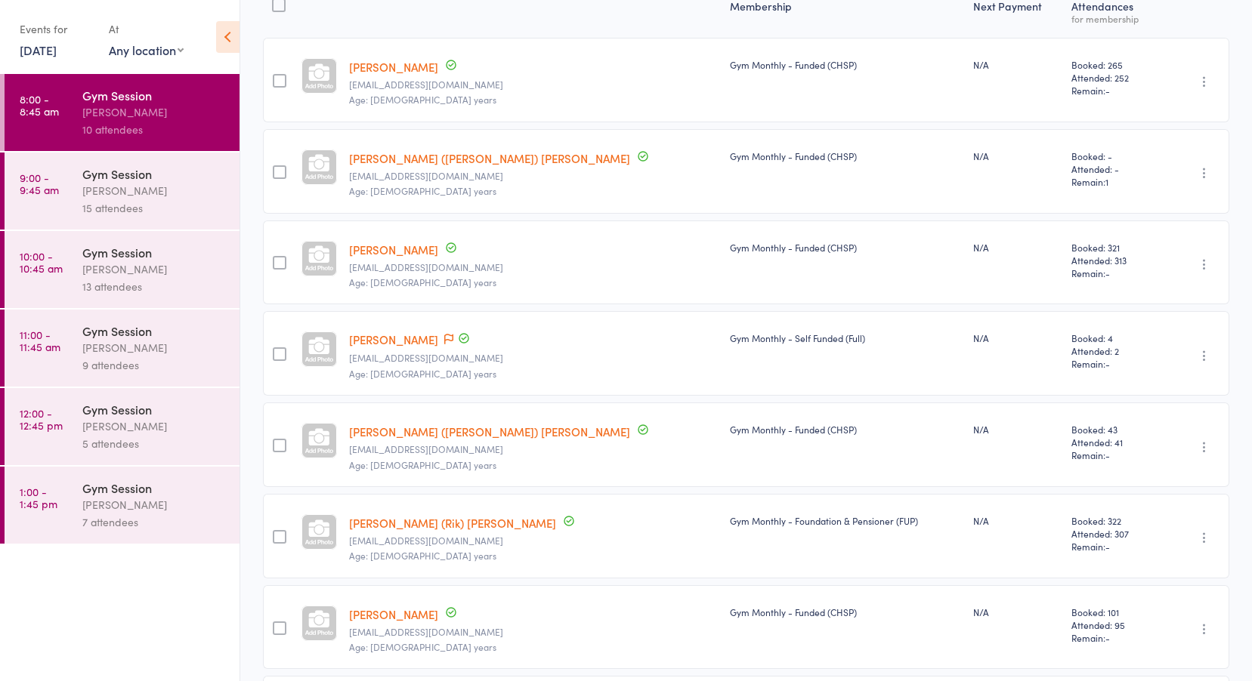
scroll to position [227, 0]
